Goal: Task Accomplishment & Management: Use online tool/utility

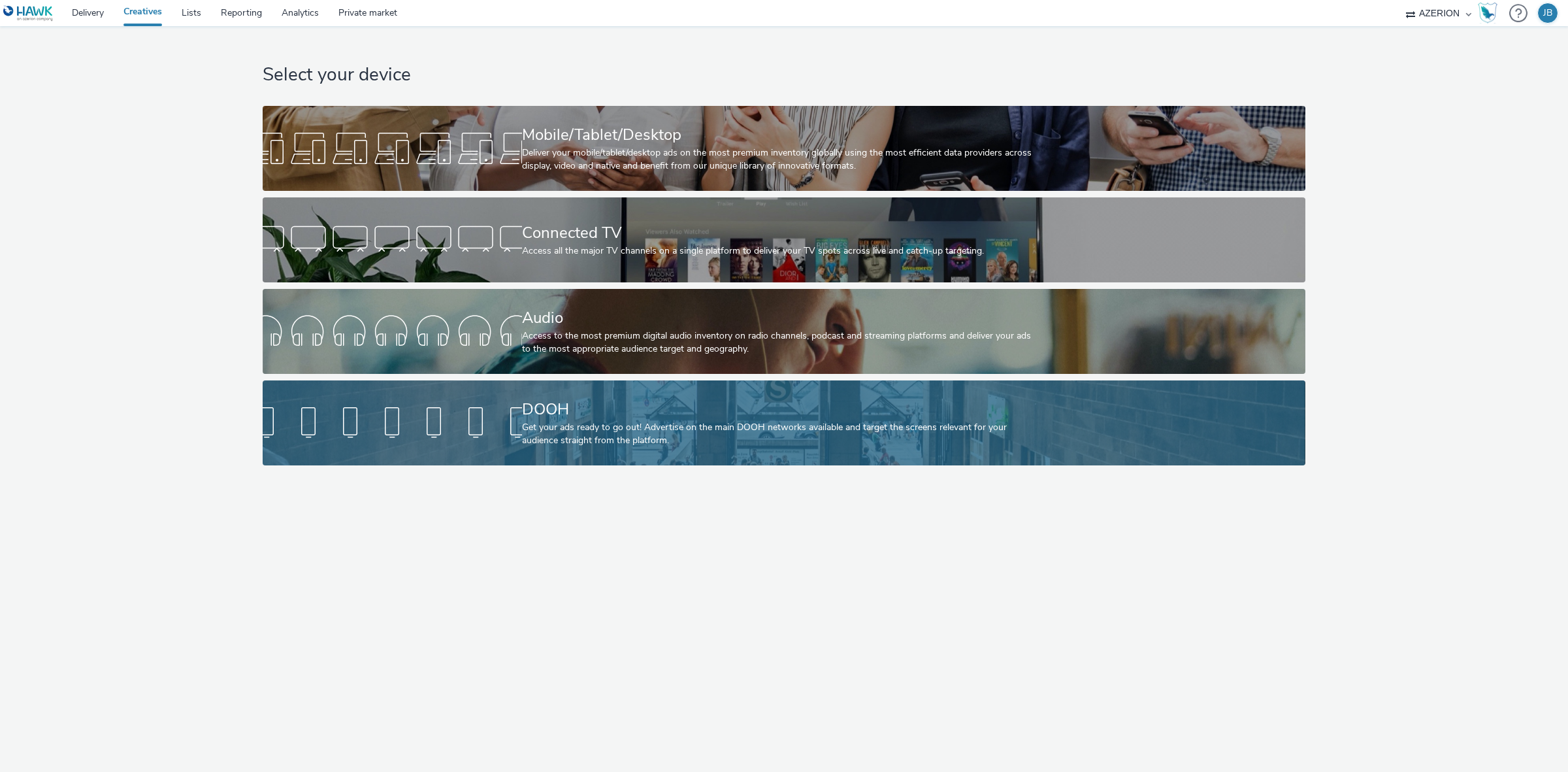
click at [421, 436] on div at bounding box center [392, 423] width 260 height 42
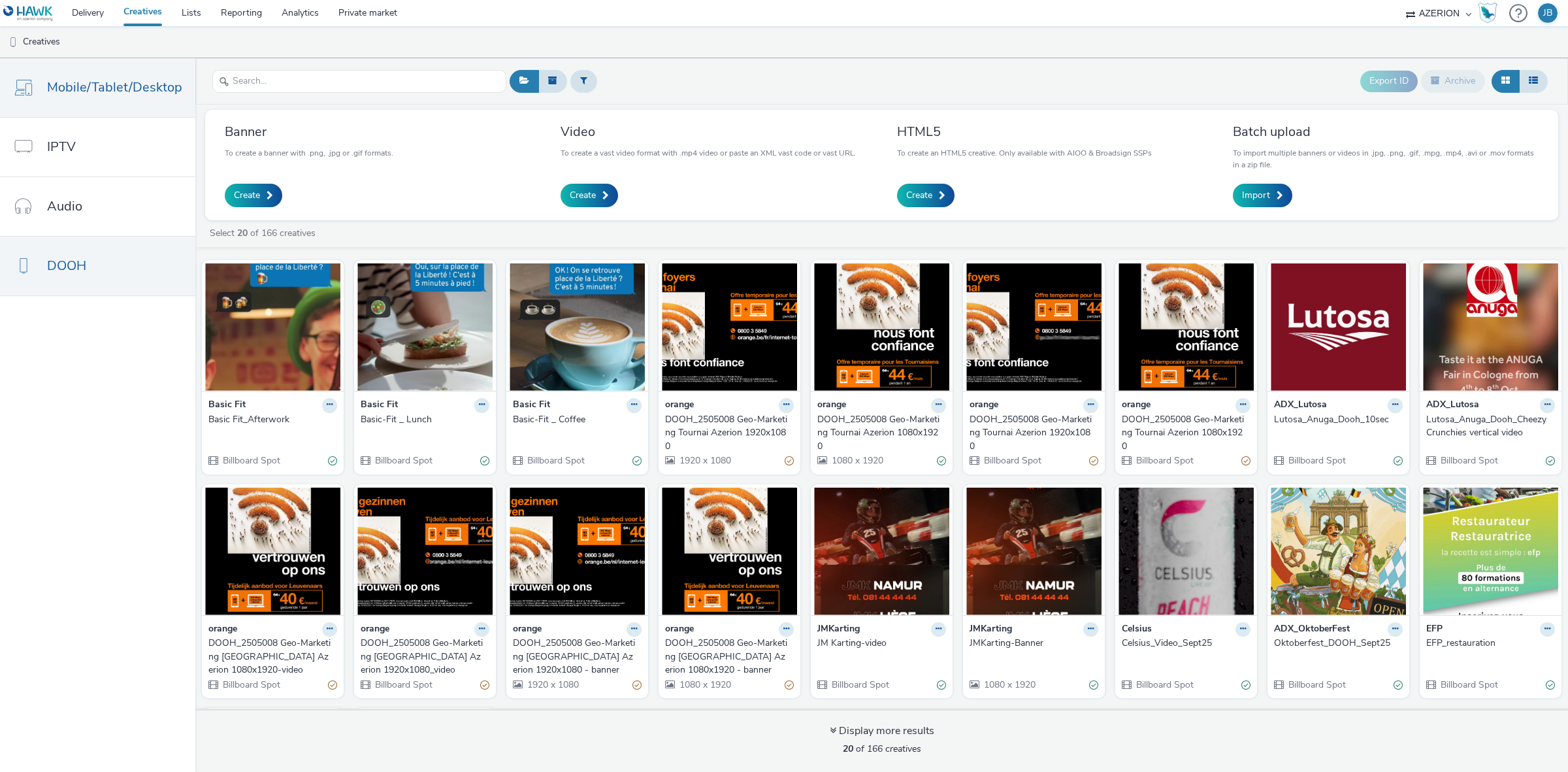
click at [70, 102] on link "Mobile/Tablet/Desktop" at bounding box center [97, 88] width 196 height 59
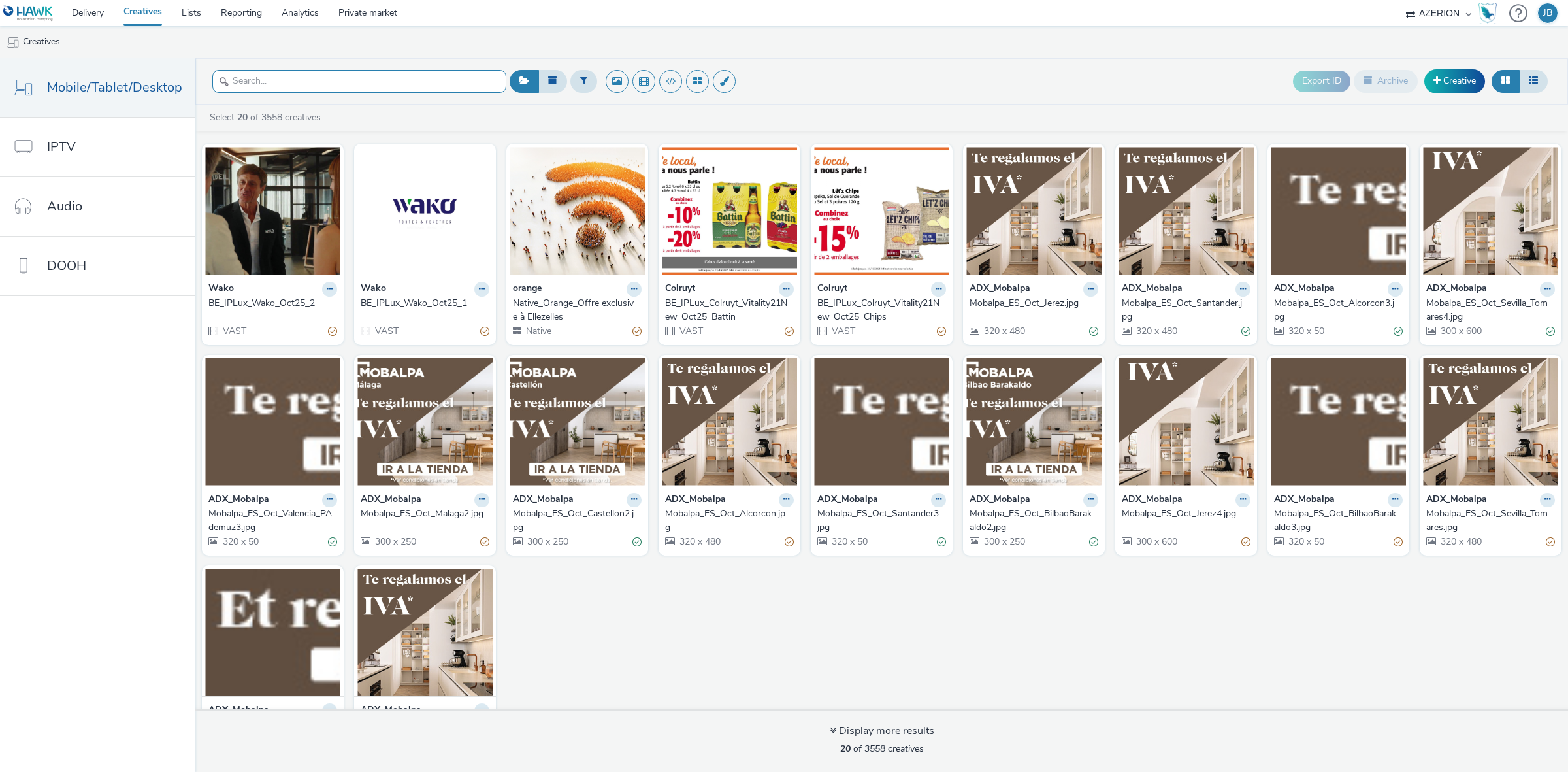
click at [330, 87] on input "text" at bounding box center [359, 81] width 294 height 23
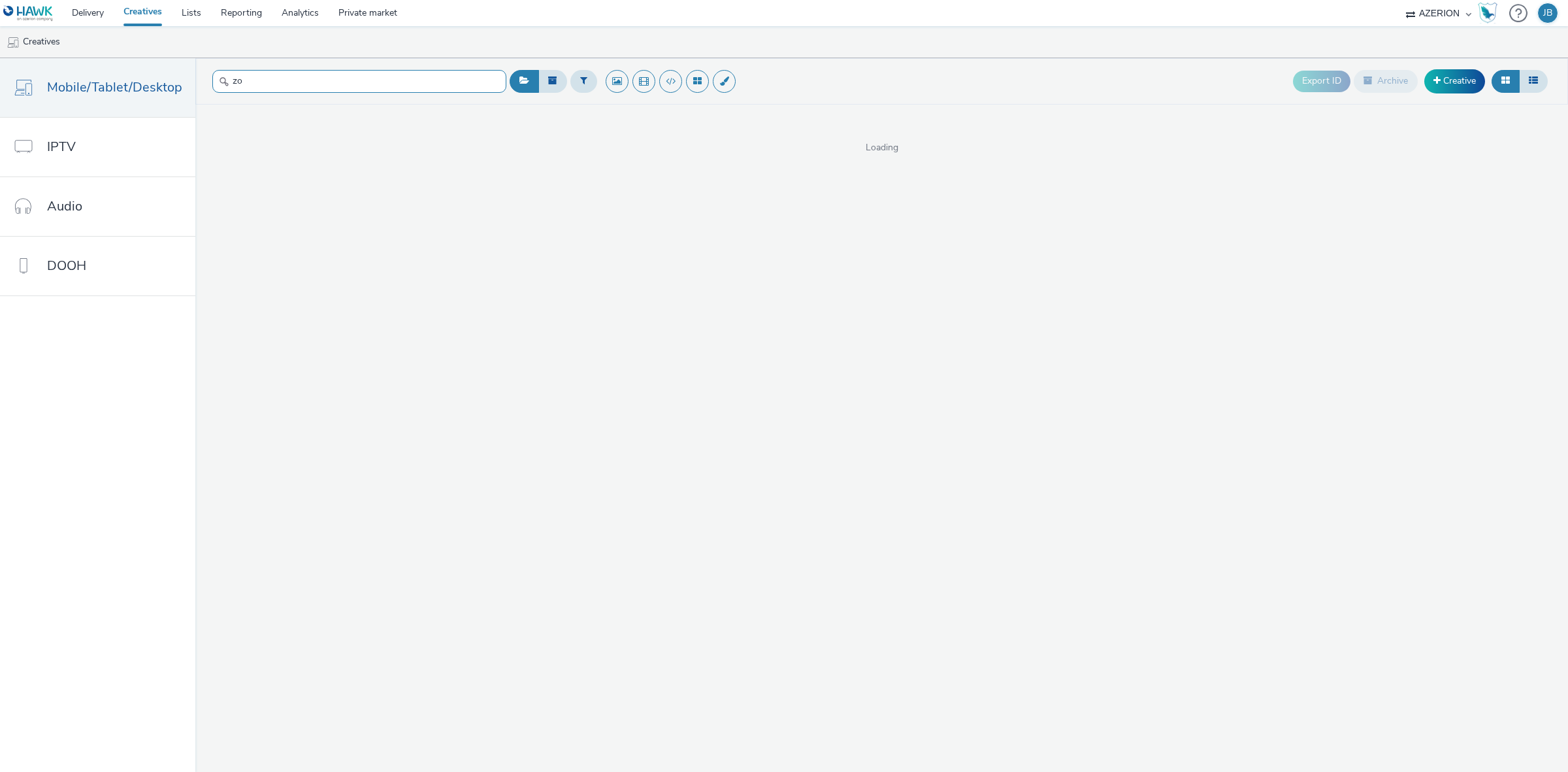
type input "z"
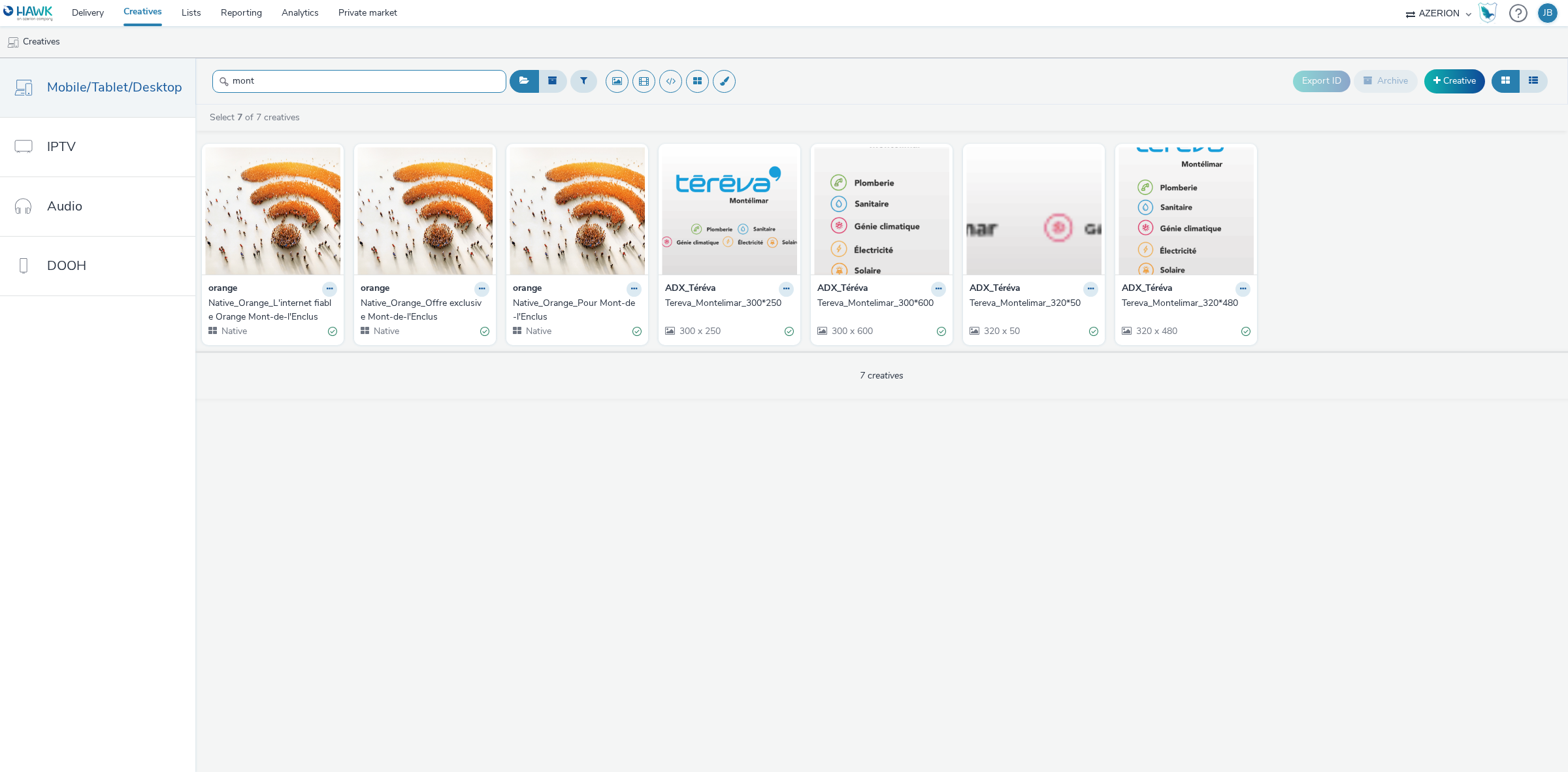
type input "mont"
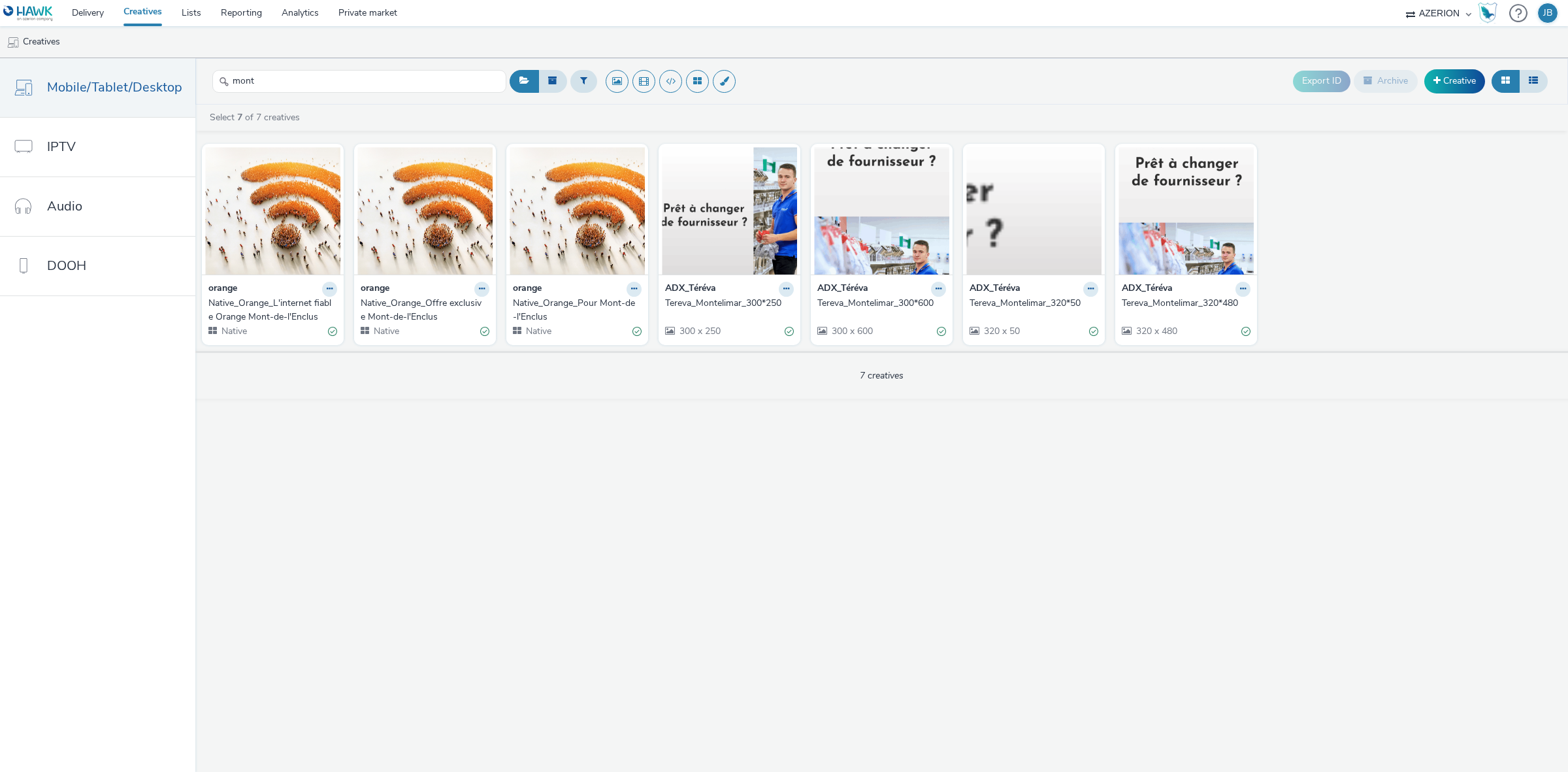
click at [256, 313] on div "Native_Orange_L'internet fiable Orange Mont-de-l'Enclus" at bounding box center [269, 311] width 123 height 27
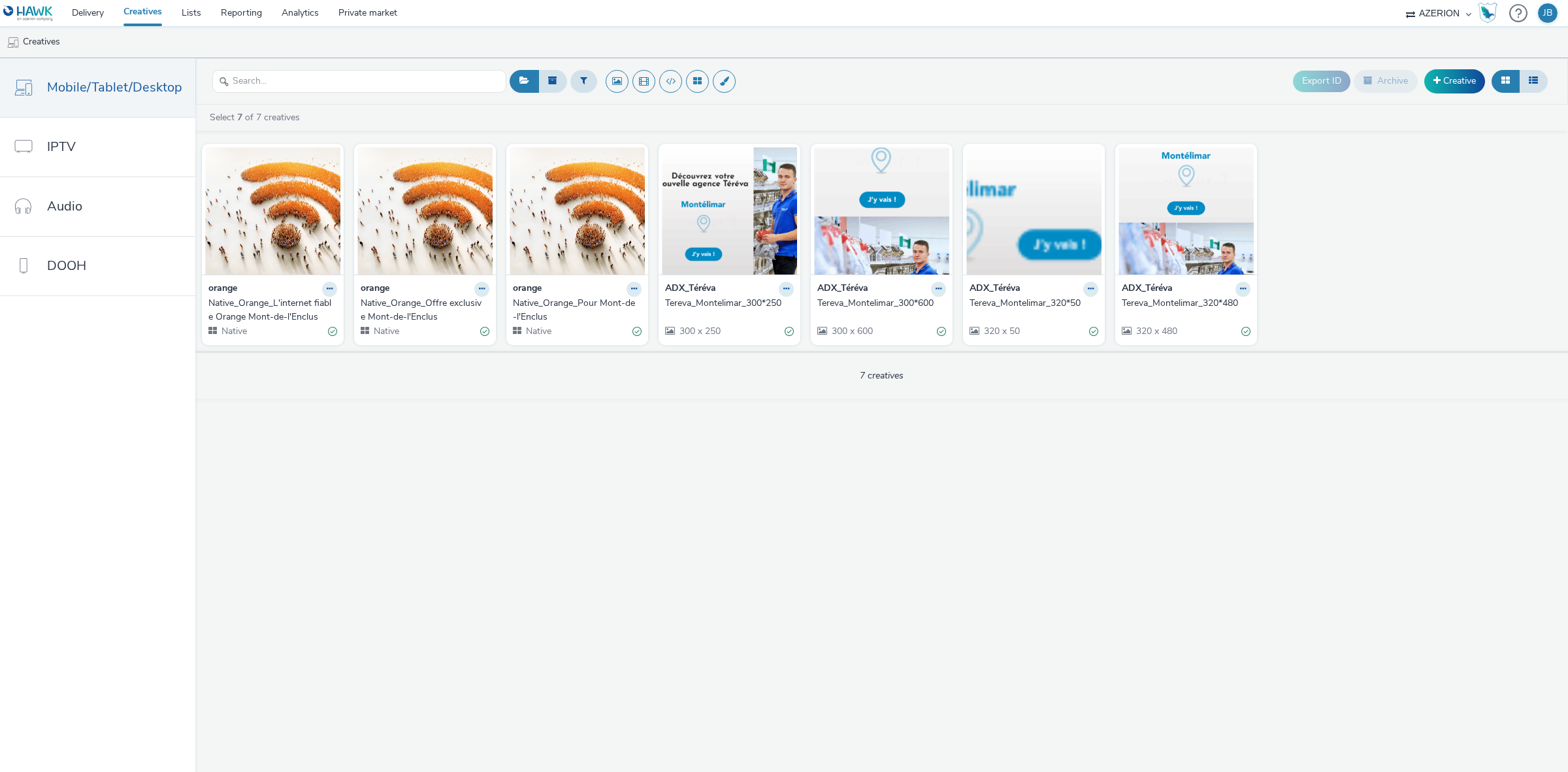
click at [535, 315] on div "Native_Orange_Pour Mont-de-l'Enclus" at bounding box center [574, 311] width 123 height 27
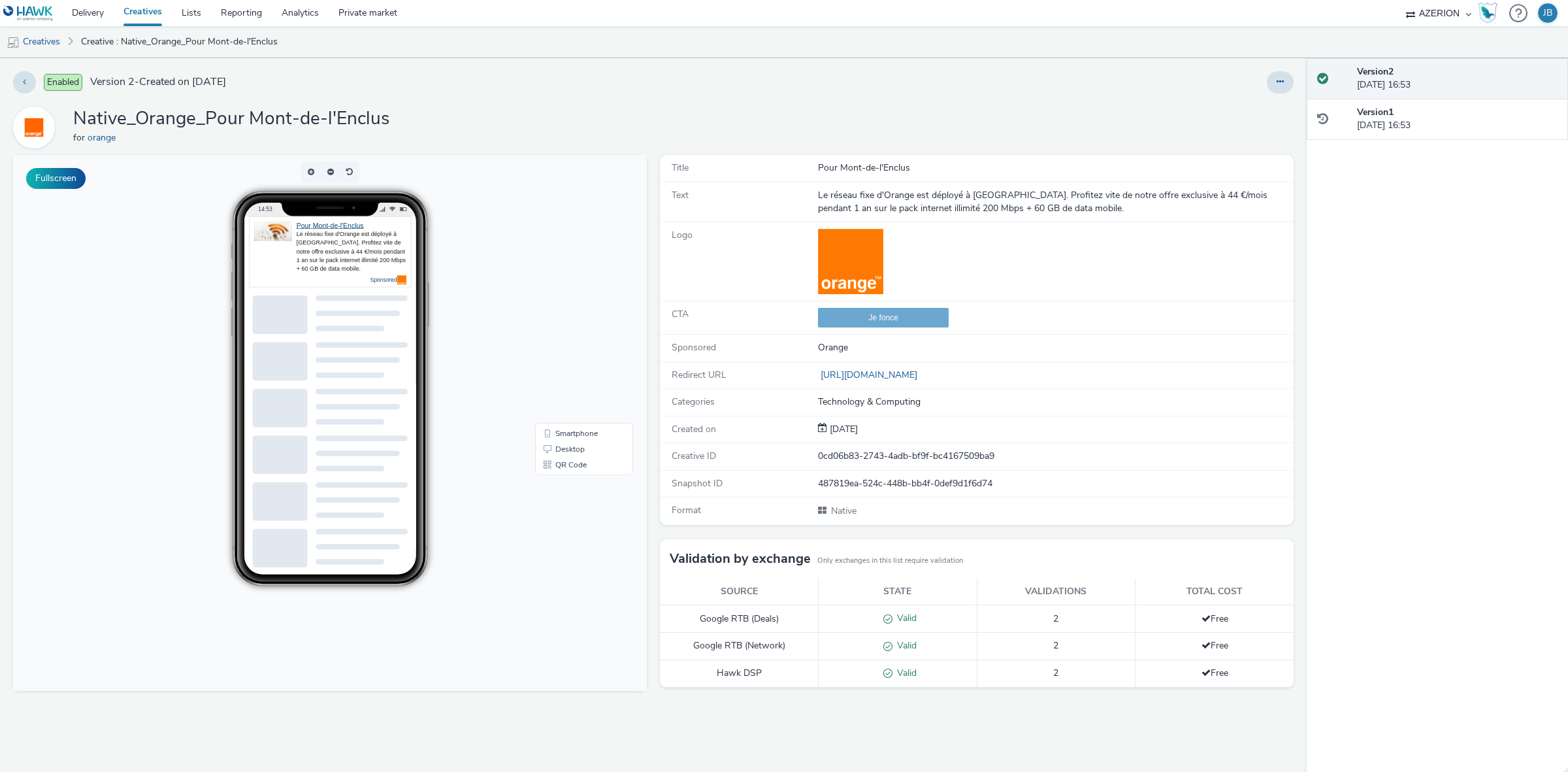
click at [880, 167] on div "Pour Mont-de-l'Enclus" at bounding box center [1055, 168] width 475 height 13
copy div "Pour Mont-de-l'Enclus"
click at [960, 204] on div "Le réseau fixe d'Orange est déployé à Mont-de-l'Enclus. Profitez vite de notre …" at bounding box center [1055, 203] width 475 height 27
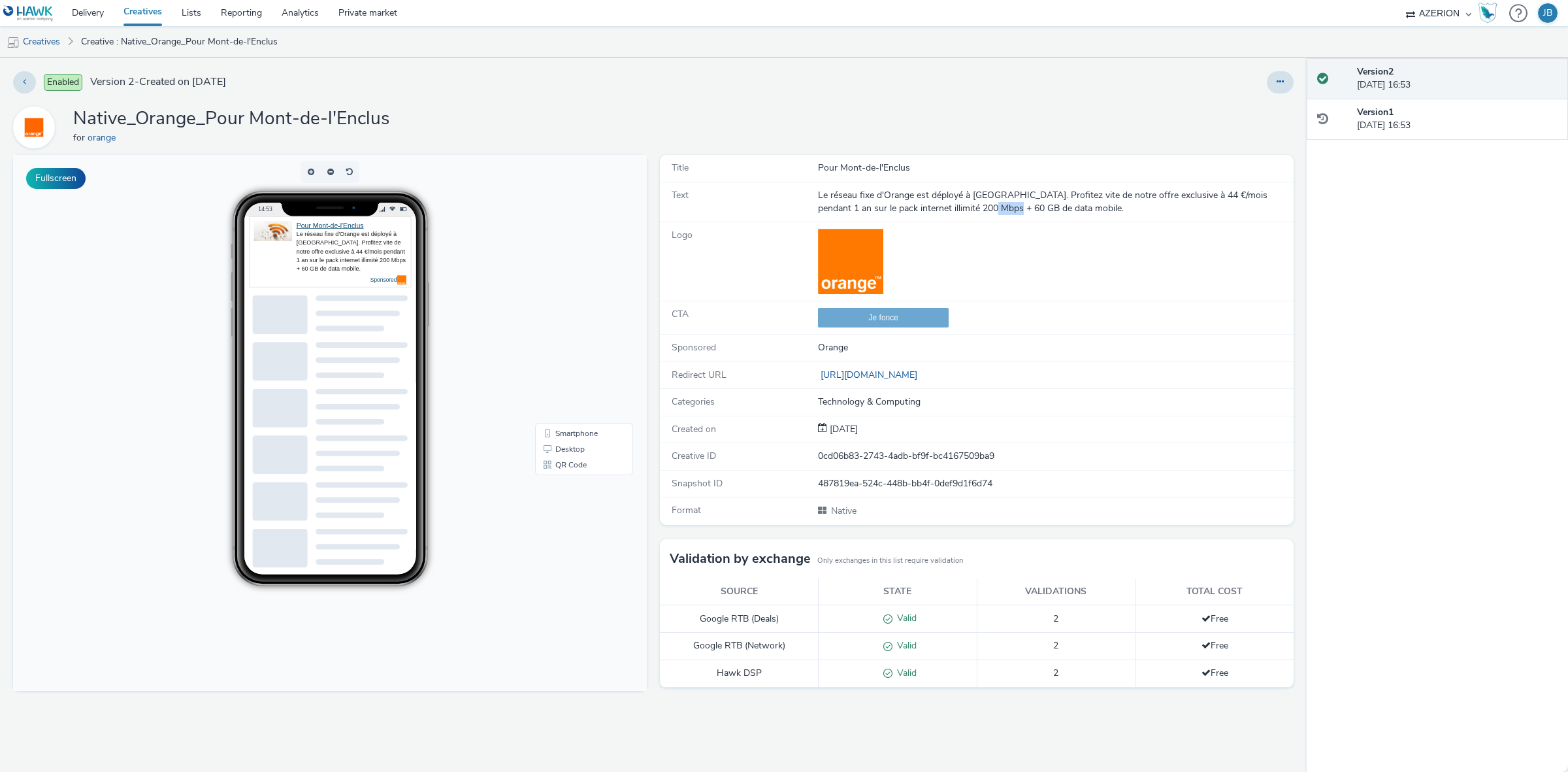
click at [960, 204] on div "Le réseau fixe d'Orange est déployé à Mont-de-l'Enclus. Profitez vite de notre …" at bounding box center [1055, 203] width 475 height 27
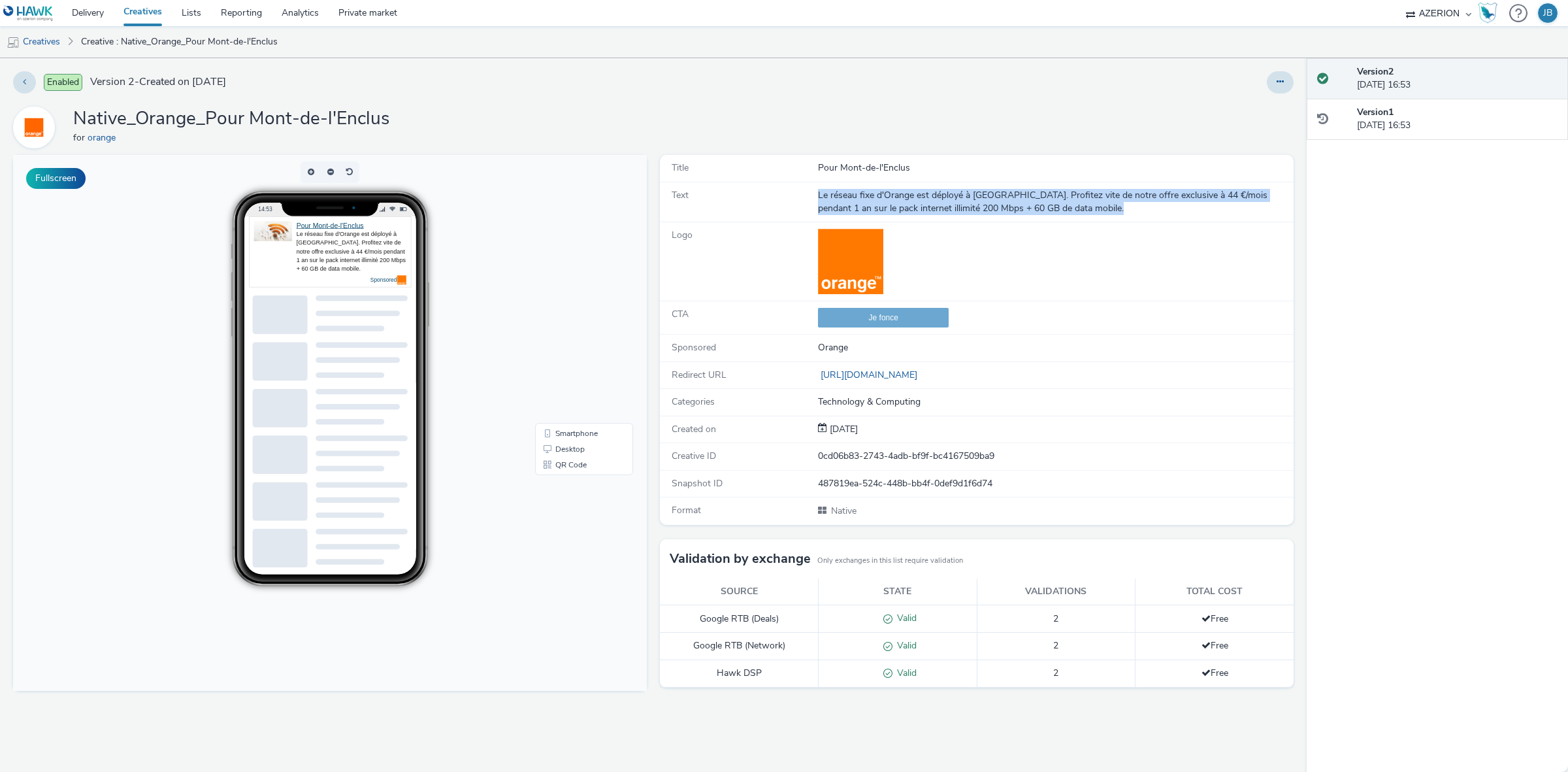
click at [960, 204] on div "Le réseau fixe d'Orange est déployé à Mont-de-l'Enclus. Profitez vite de notre …" at bounding box center [1055, 203] width 475 height 27
copy div "Le réseau fixe d'Orange est déployé à Mont-de-l'Enclus. Profitez vite de notre …"
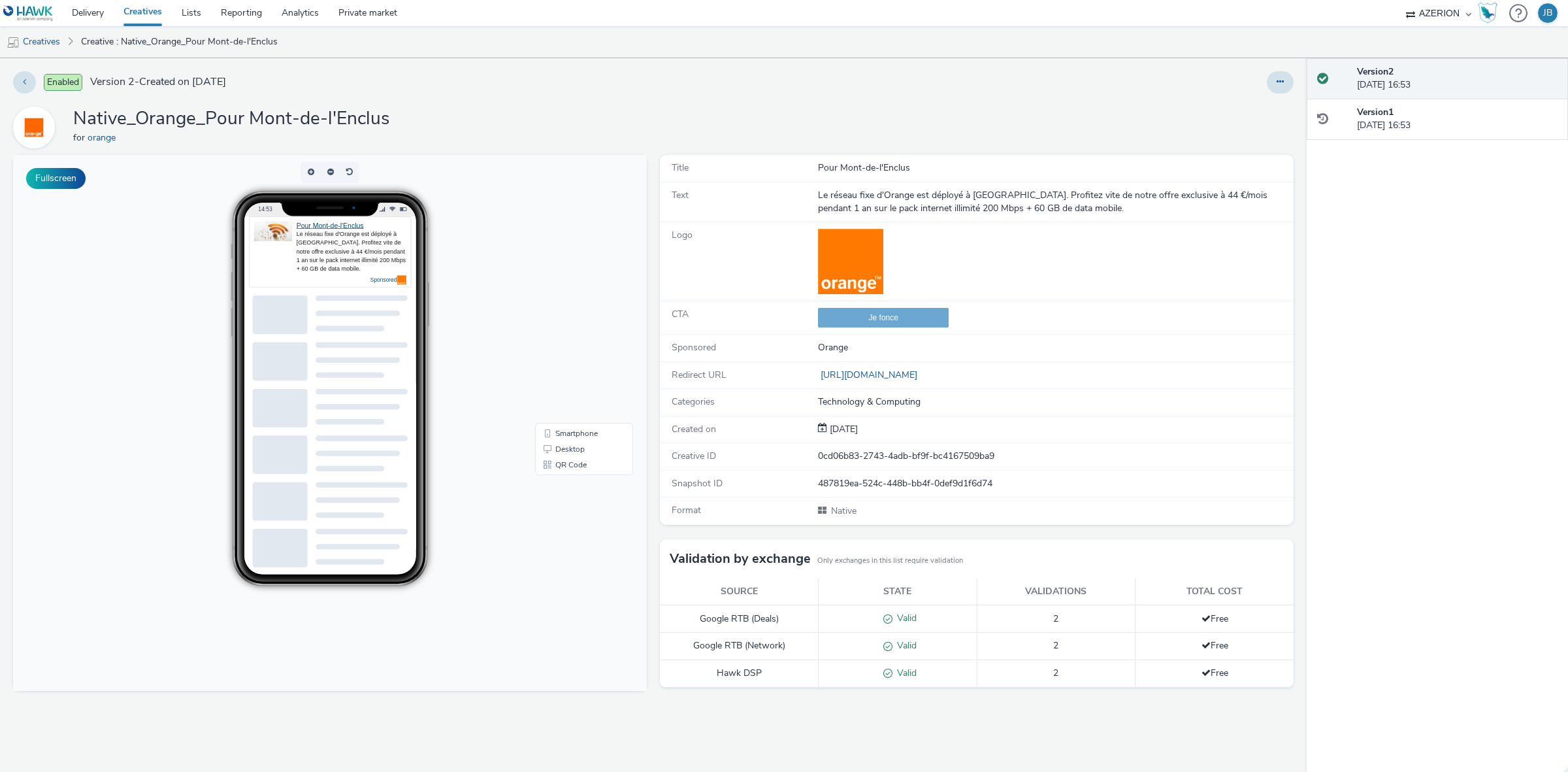
click at [268, 119] on h1 "Native_Orange_Pour Mont-de-l'Enclus" at bounding box center [231, 119] width 316 height 25
copy h1 "Native_Orange_Pour Mont-de-l'Enclus"
click at [860, 161] on div "L'internet fiable Orange" at bounding box center [1055, 168] width 475 height 13
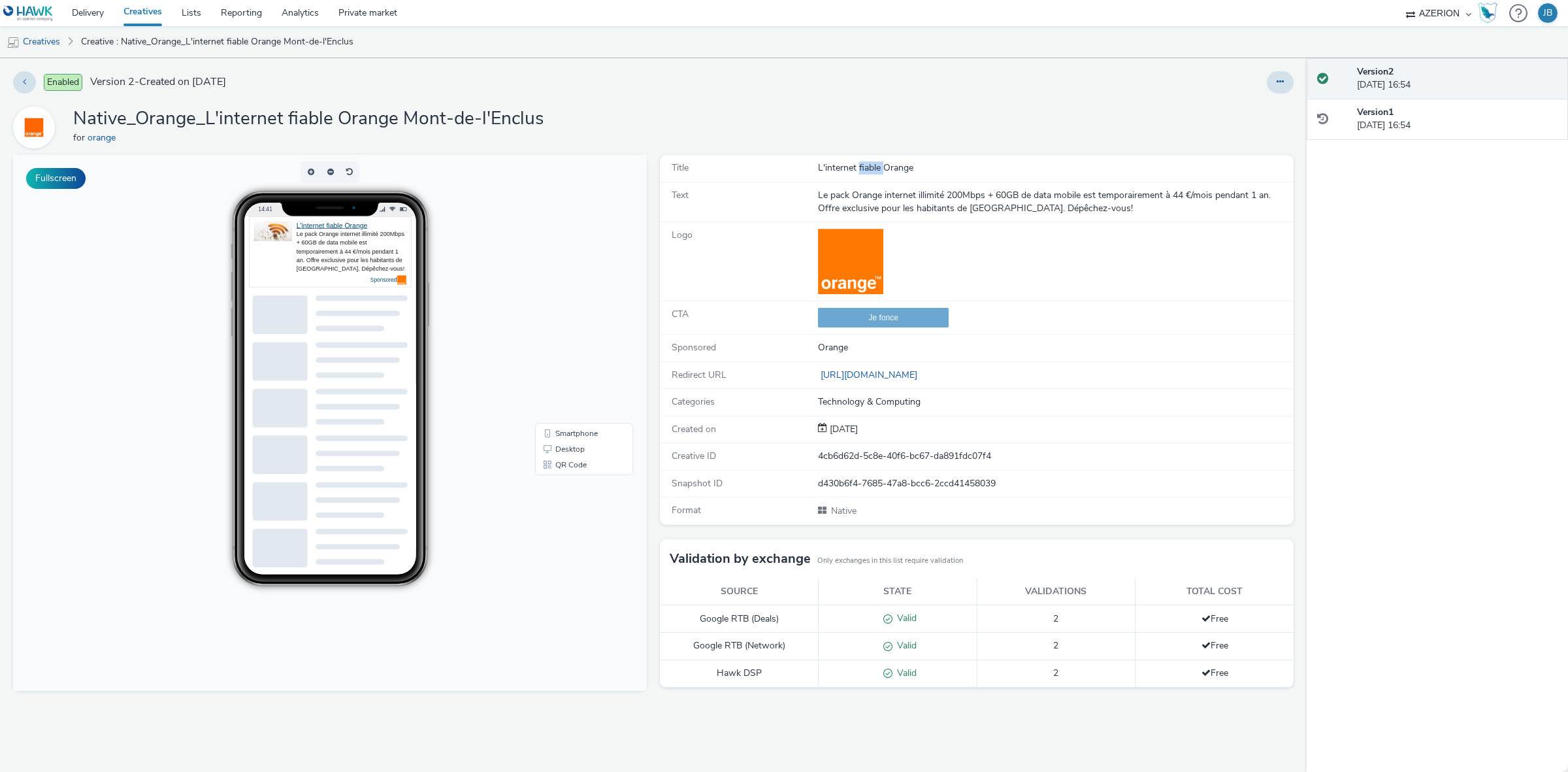
click at [860, 161] on div "L'internet fiable Orange" at bounding box center [1055, 168] width 475 height 13
copy div "L'internet fiable Orange"
click at [1063, 204] on div "Le pack Orange internet illimité 200Mbps + 60GB de data mobile est temporaireme…" at bounding box center [1055, 203] width 475 height 27
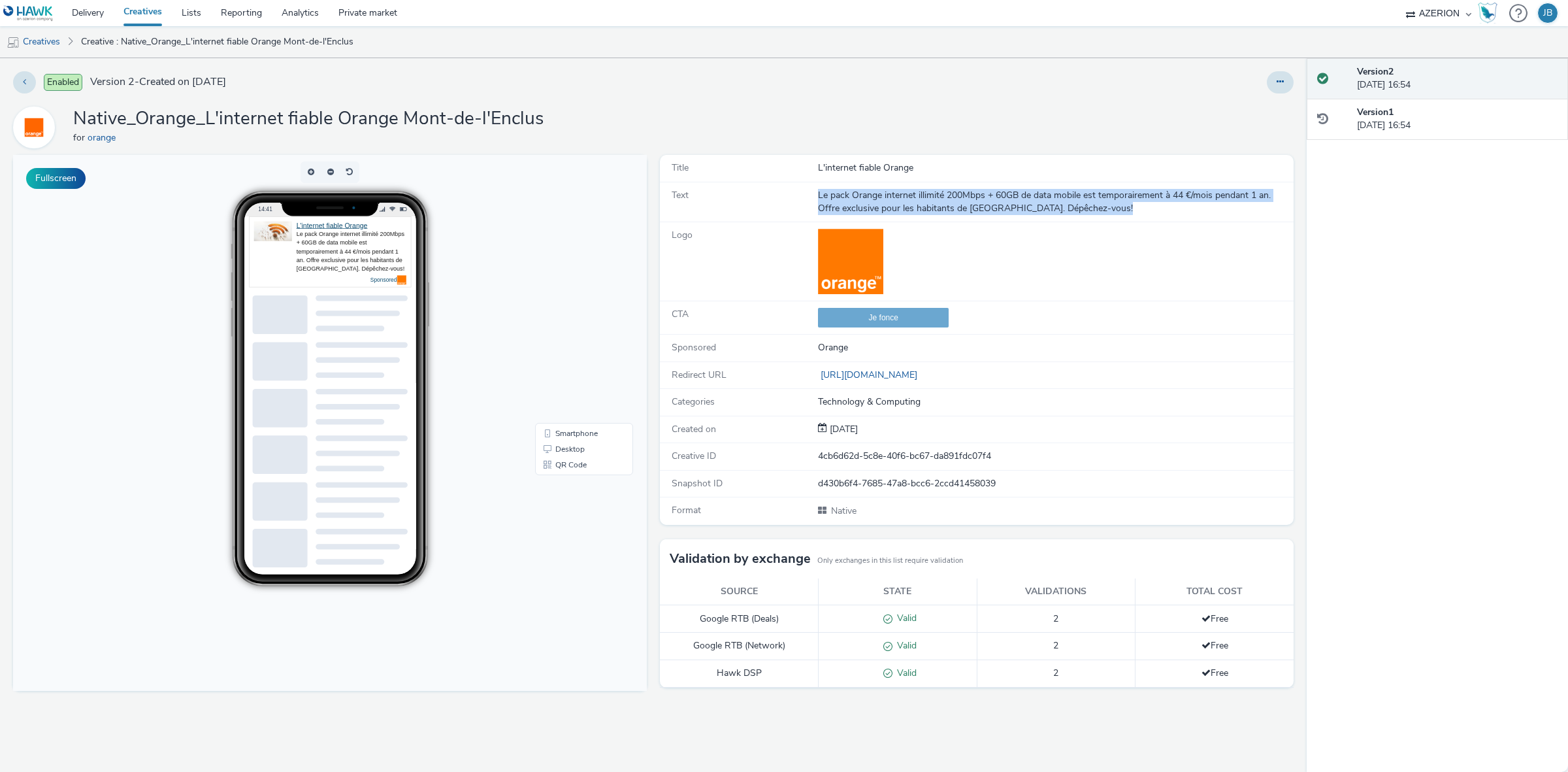
click at [1063, 204] on div "Le pack Orange internet illimité 200Mbps + 60GB de data mobile est temporaireme…" at bounding box center [1055, 203] width 475 height 27
copy div "Le pack Orange internet illimité 200Mbps + 60GB de data mobile est temporaireme…"
click at [1280, 89] on button at bounding box center [1281, 82] width 27 height 22
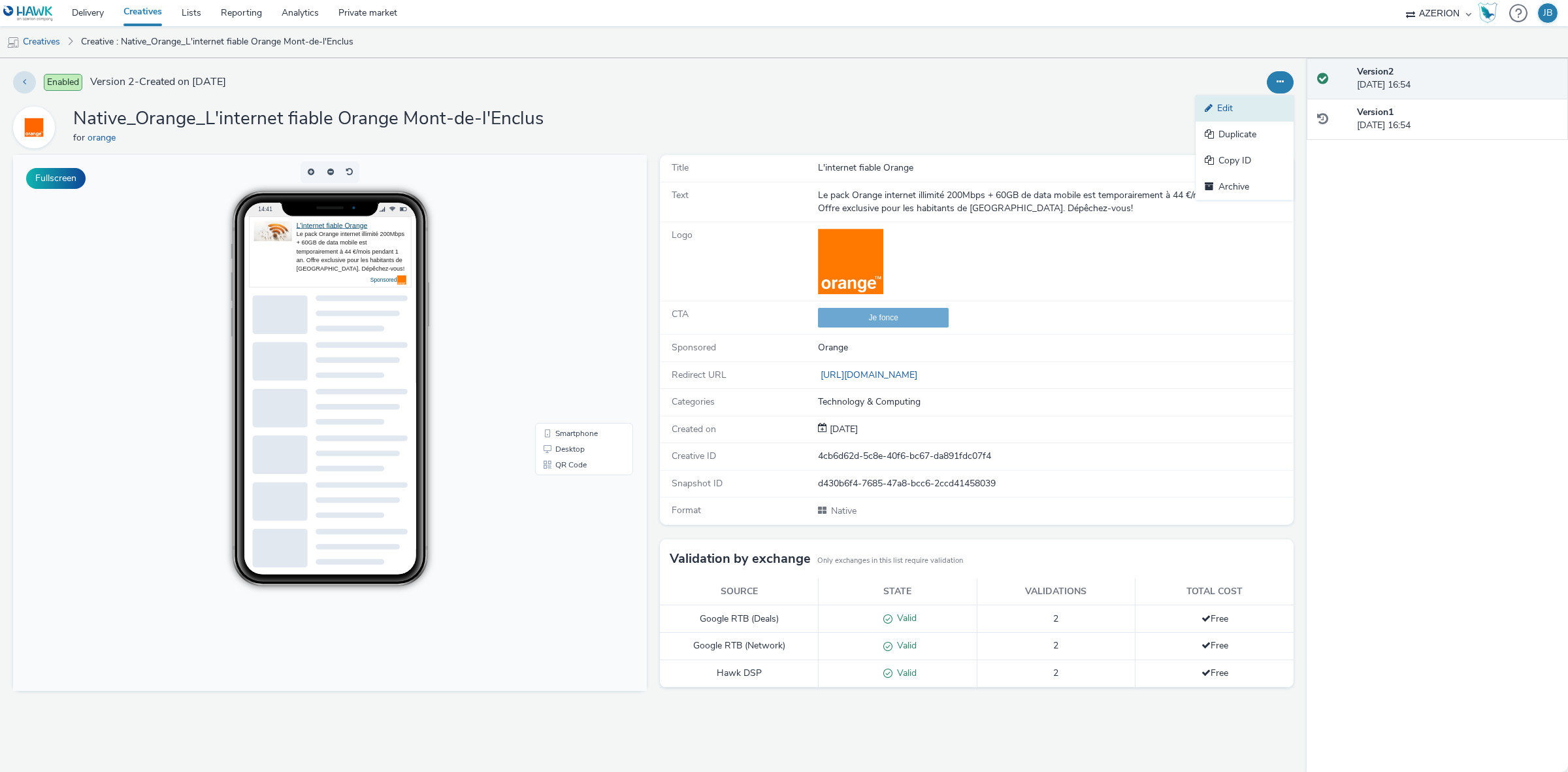
click at [1239, 109] on link "Edit" at bounding box center [1244, 108] width 98 height 26
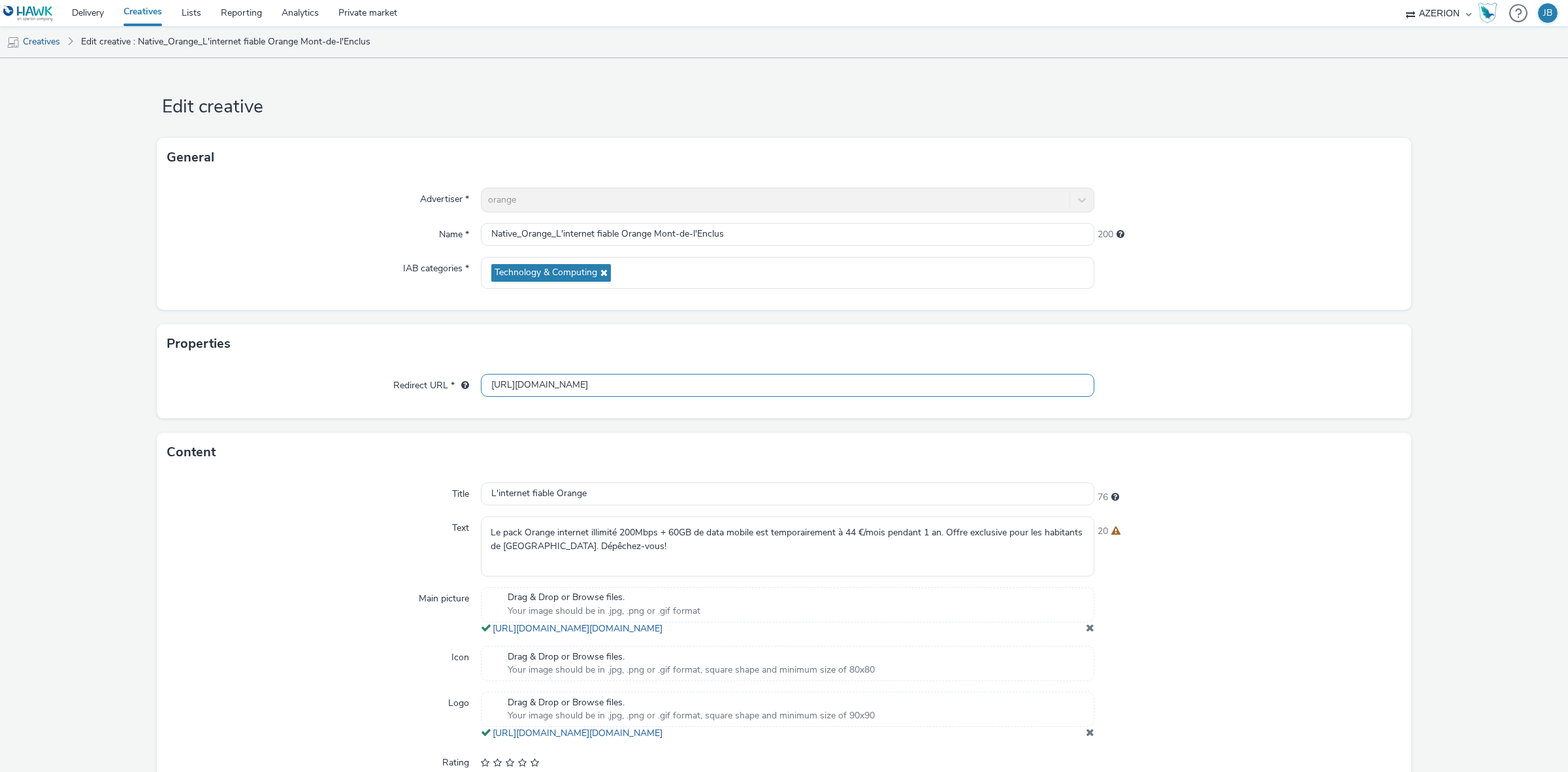
click at [749, 390] on input "[URL][DOMAIN_NAME]" at bounding box center [788, 385] width 614 height 23
click at [627, 232] on input "Native_Orange_L'internet fiable Orange Mont-de-l'Enclus" at bounding box center [788, 234] width 614 height 23
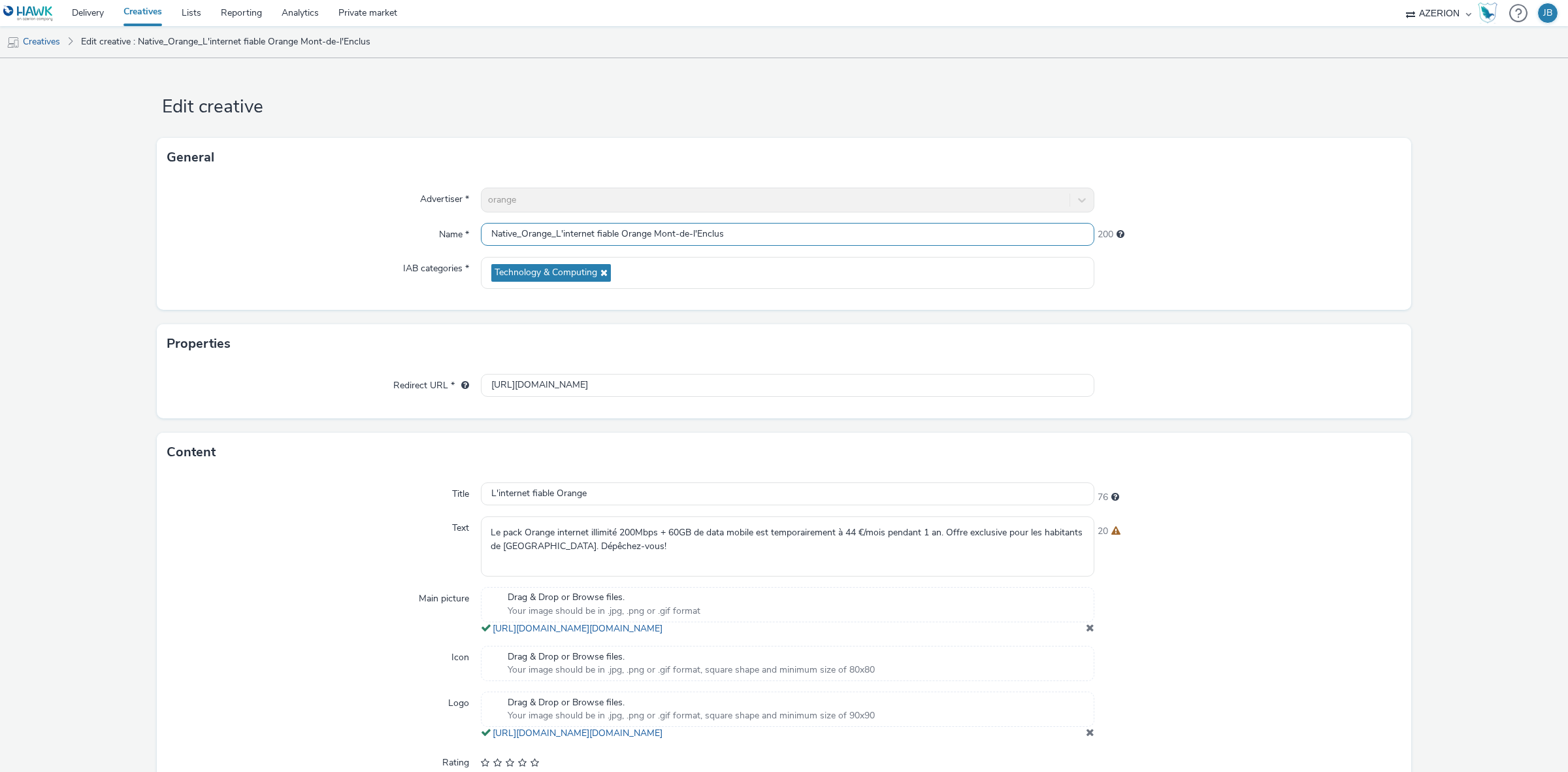
click at [627, 232] on input "Native_Orange_L'internet fiable Orange Mont-de-l'Enclus" at bounding box center [788, 234] width 614 height 23
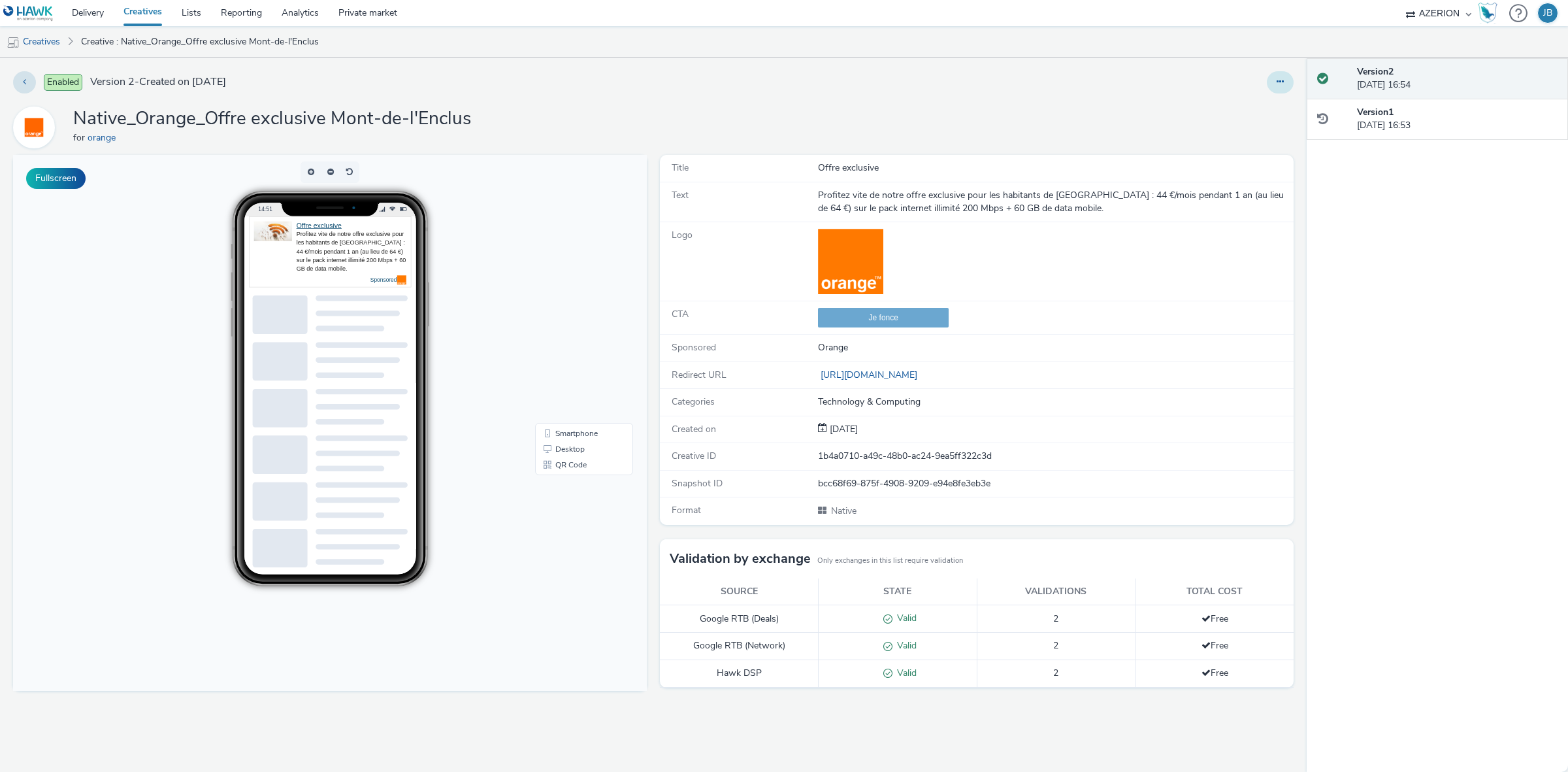
click at [1284, 89] on button at bounding box center [1281, 82] width 27 height 22
click at [1240, 105] on link "Edit" at bounding box center [1244, 108] width 98 height 26
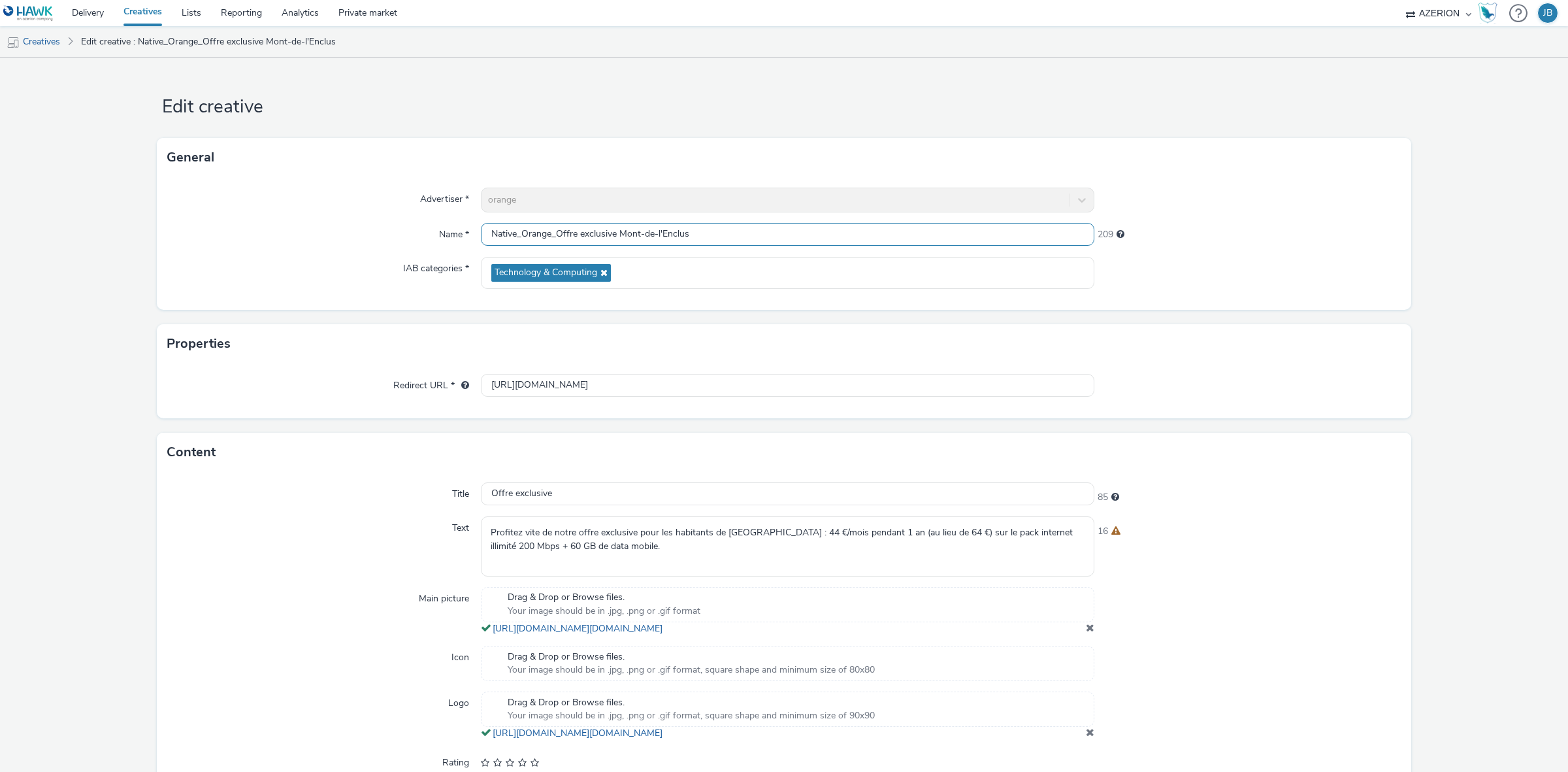
click at [565, 234] on input "Native_Orange_Offre exclusive Mont-de-l'Enclus" at bounding box center [788, 234] width 614 height 23
click at [565, 233] on input "Native_Orange_Offre exclusive Mont-de-l'Enclus" at bounding box center [788, 234] width 614 height 23
click at [526, 499] on input "Offre exclusive" at bounding box center [788, 494] width 614 height 23
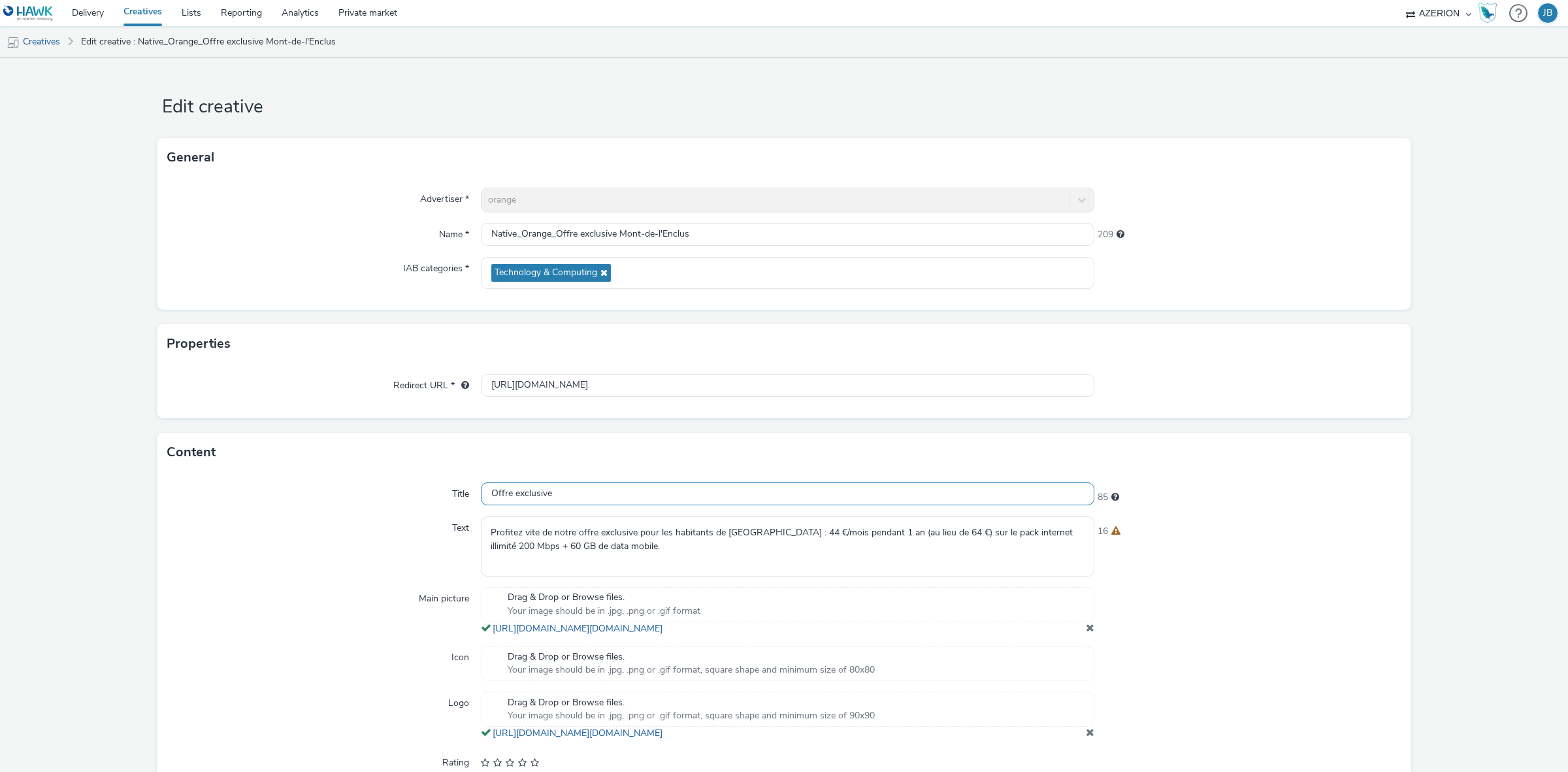
click at [526, 499] on input "Offre exclusive" at bounding box center [788, 494] width 614 height 23
click at [537, 540] on textarea "Profitez vite de notre offre exclusive pour les habitants de Mont-de-l'Enclus :…" at bounding box center [788, 547] width 614 height 59
click at [368, 560] on div "Text" at bounding box center [324, 547] width 313 height 59
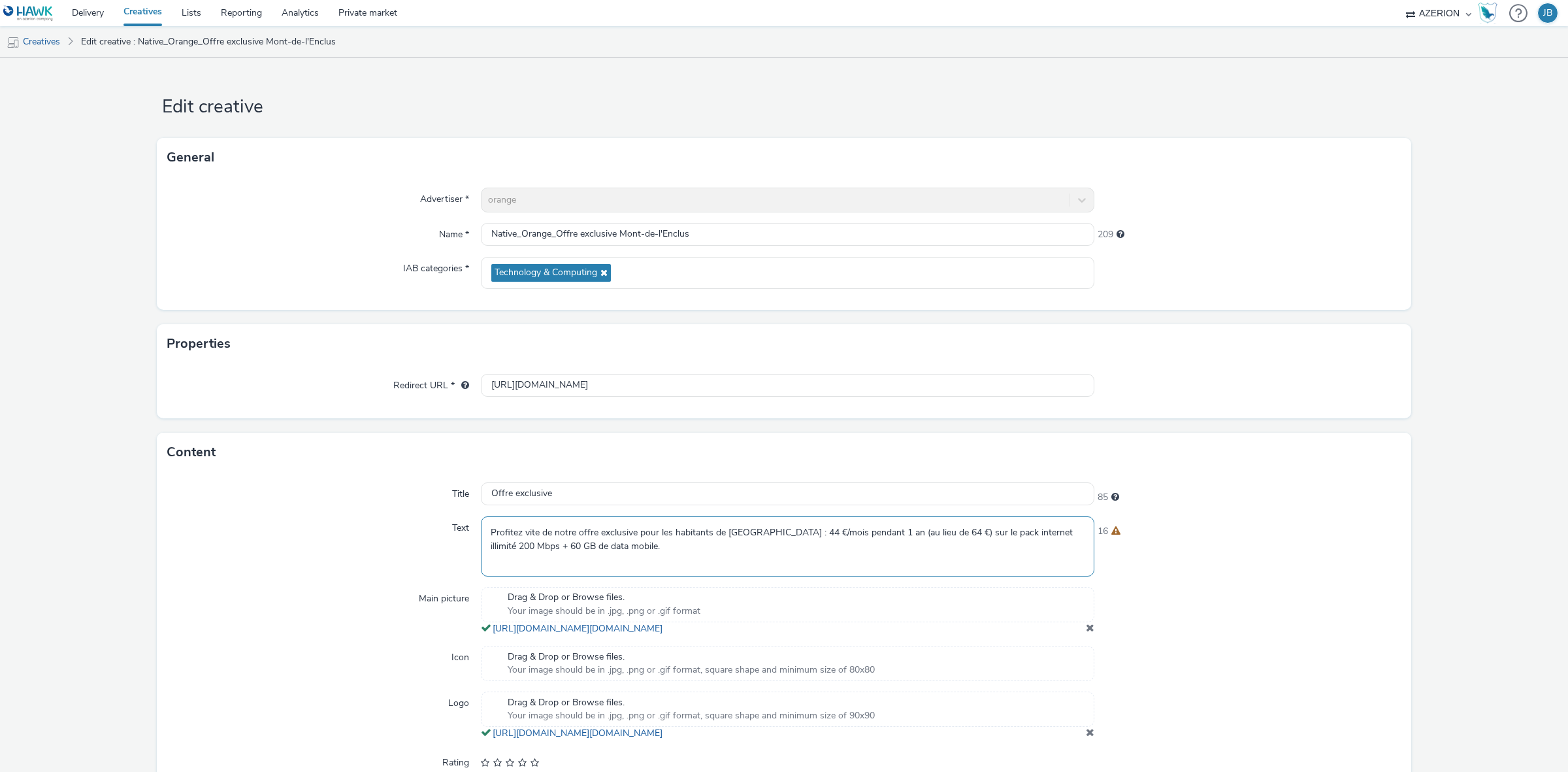
drag, startPoint x: 645, startPoint y: 547, endPoint x: 487, endPoint y: 544, distance: 158.0
click at [487, 544] on textarea "Profitez vite de notre offre exclusive pour les habitants de Mont-de-l'Enclus :…" at bounding box center [788, 547] width 614 height 59
